Goal: Information Seeking & Learning: Learn about a topic

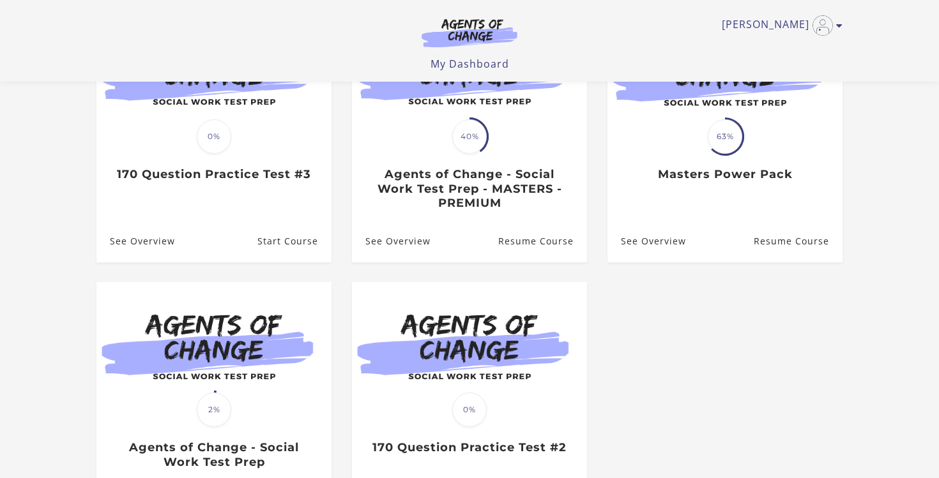
scroll to position [212, 0]
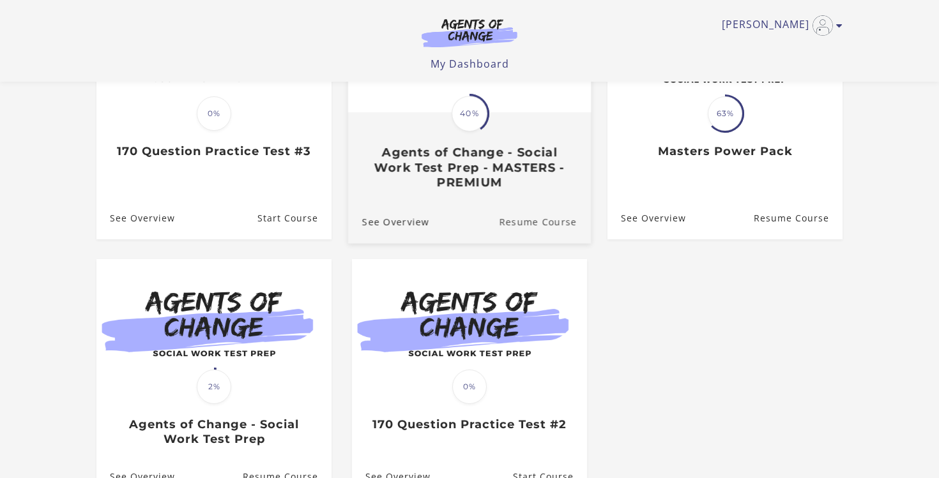
click at [564, 215] on link "Resume Course" at bounding box center [545, 221] width 92 height 43
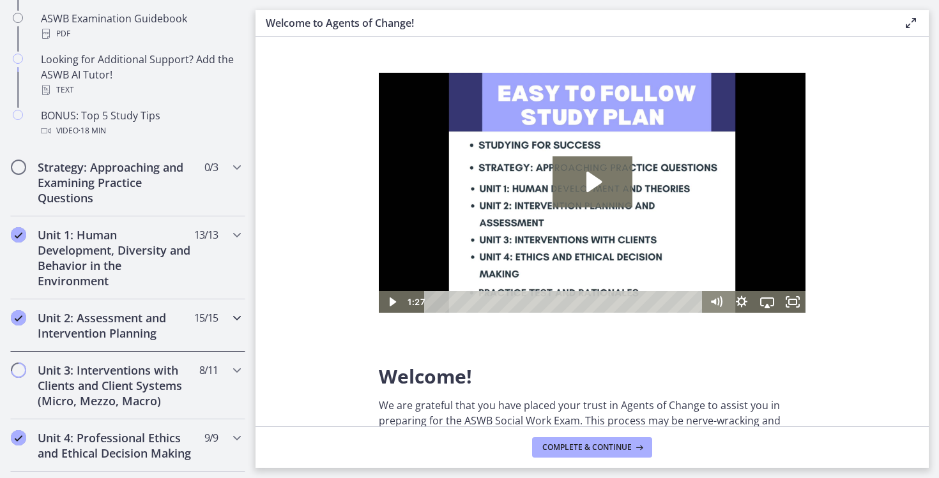
scroll to position [715, 0]
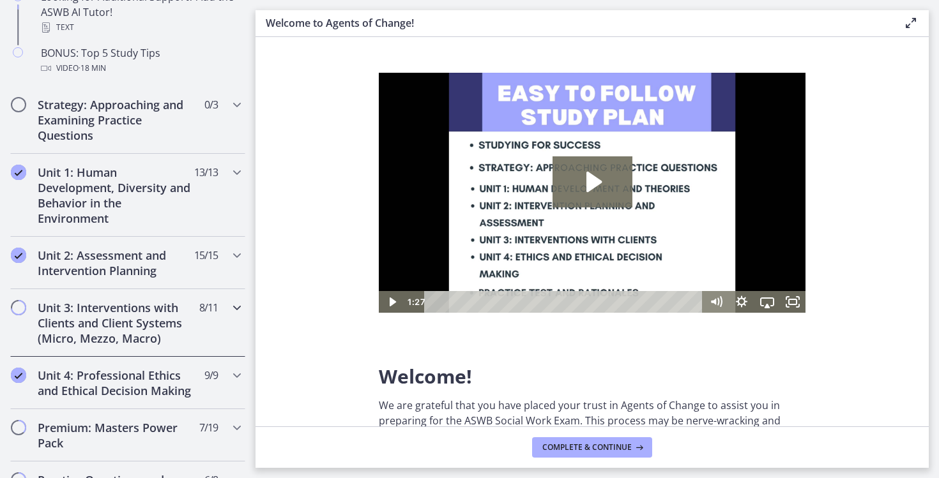
click at [177, 330] on h2 "Unit 3: Interventions with Clients and Client Systems (Micro, Mezzo, Macro)" at bounding box center [116, 323] width 156 height 46
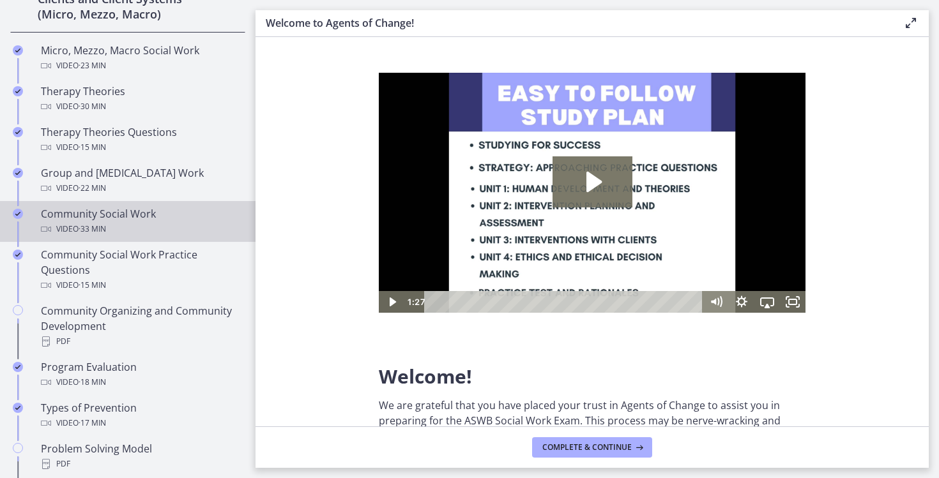
scroll to position [604, 0]
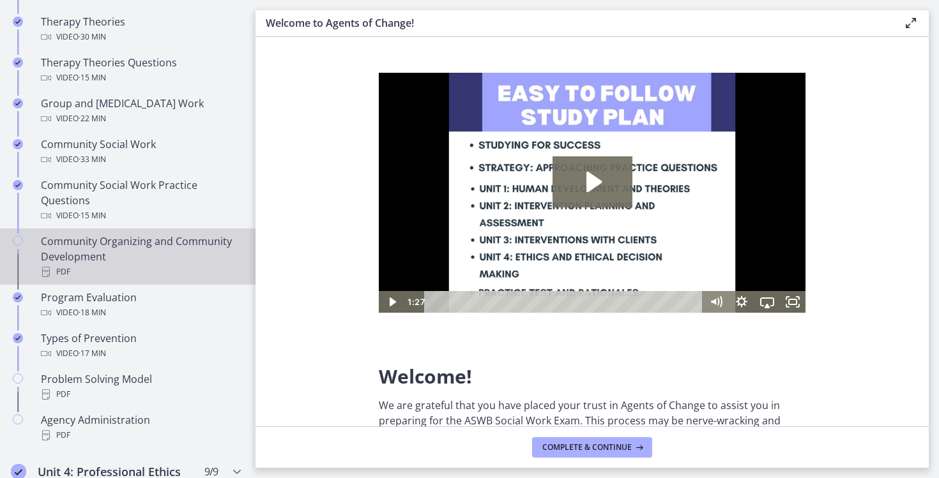
click at [163, 241] on div "Community Organizing and Community Development PDF" at bounding box center [140, 257] width 199 height 46
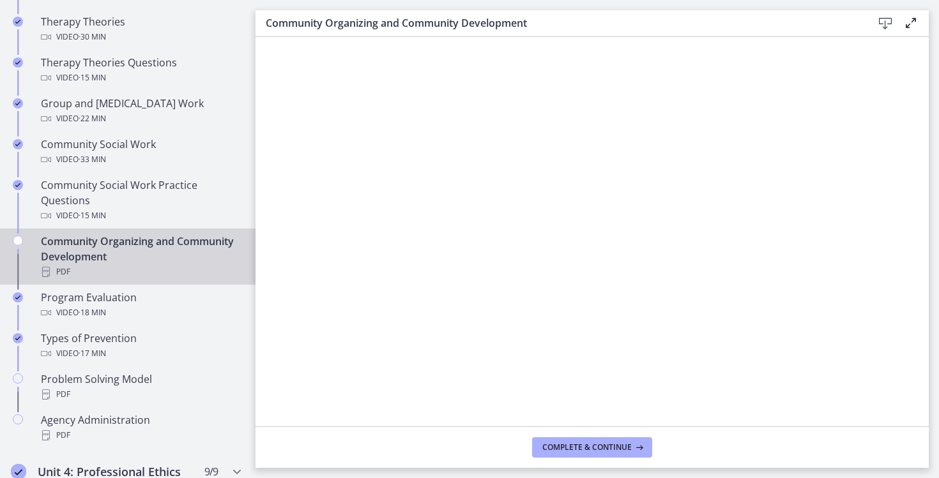
click at [879, 22] on icon at bounding box center [885, 23] width 15 height 15
